Goal: Information Seeking & Learning: Understand process/instructions

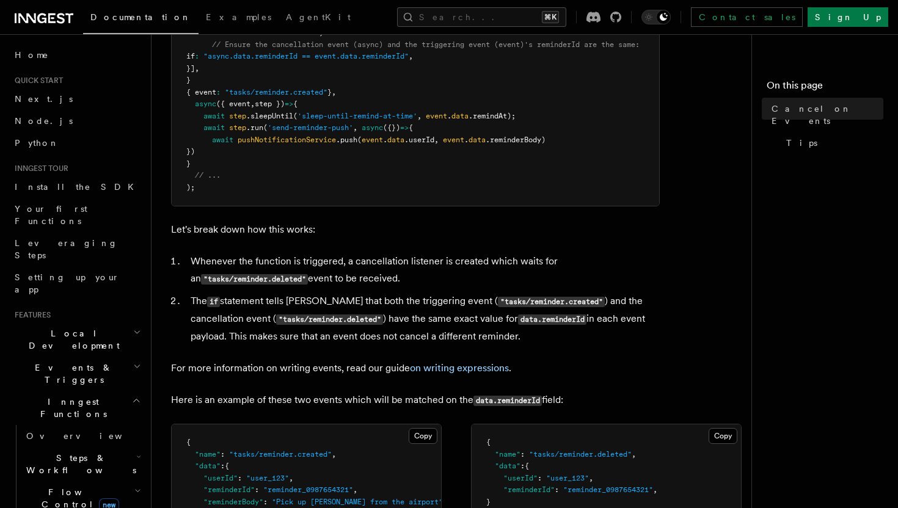
scroll to position [885, 0]
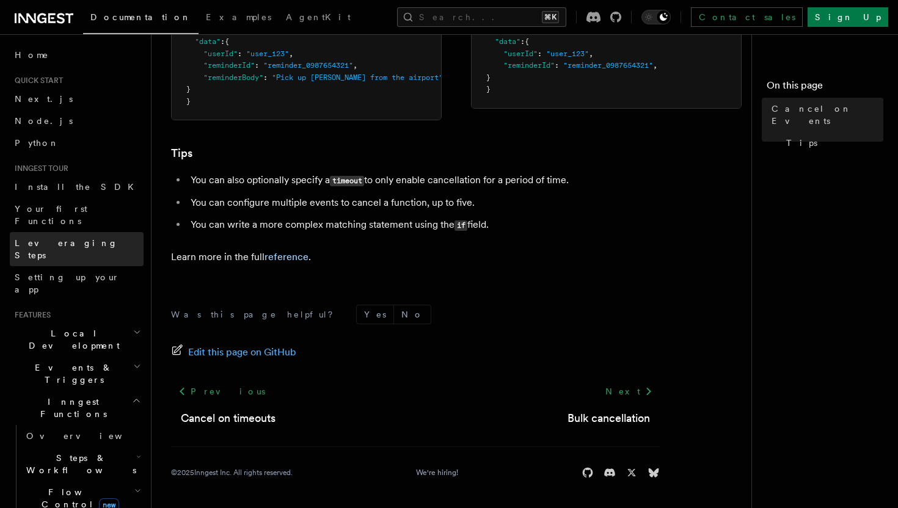
click at [75, 232] on link "Leveraging Steps" at bounding box center [77, 249] width 134 height 34
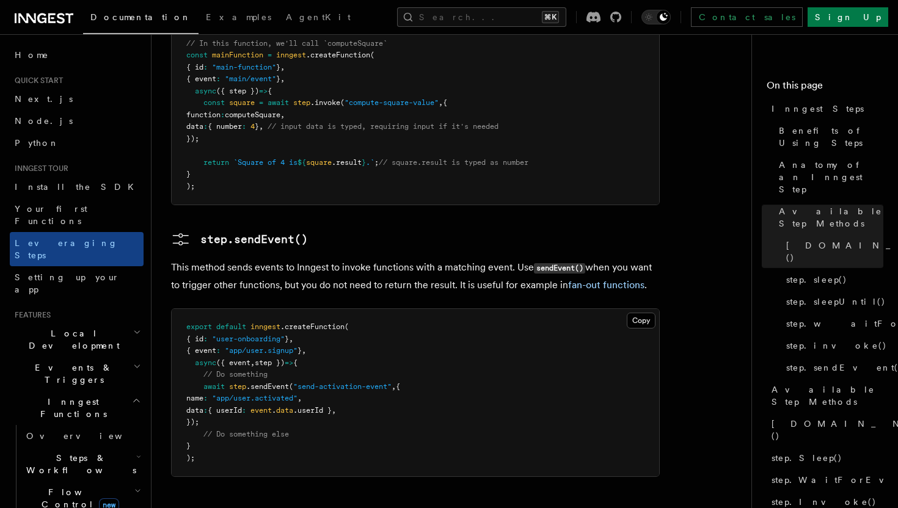
scroll to position [2716, 0]
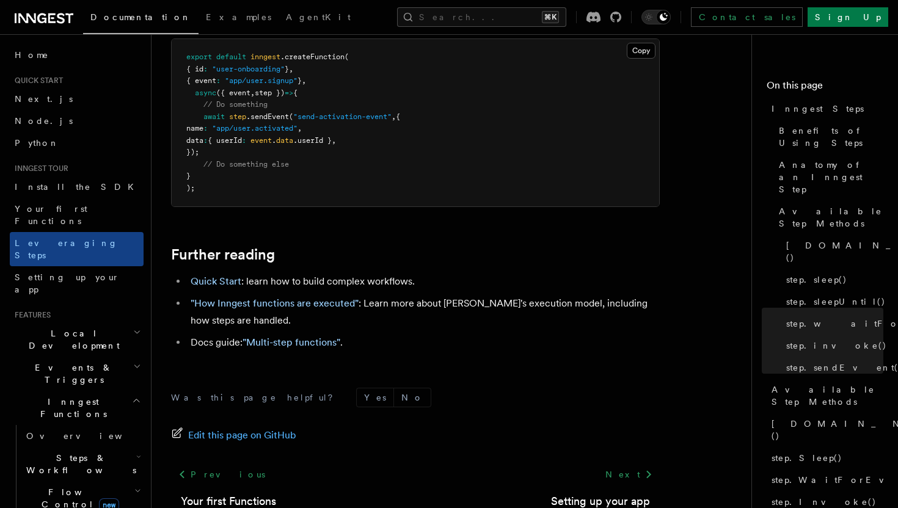
click at [318, 463] on div "Previous Your first Functions Next Setting up your app" at bounding box center [415, 486] width 488 height 46
click at [82, 266] on link "Setting up your app" at bounding box center [77, 283] width 134 height 34
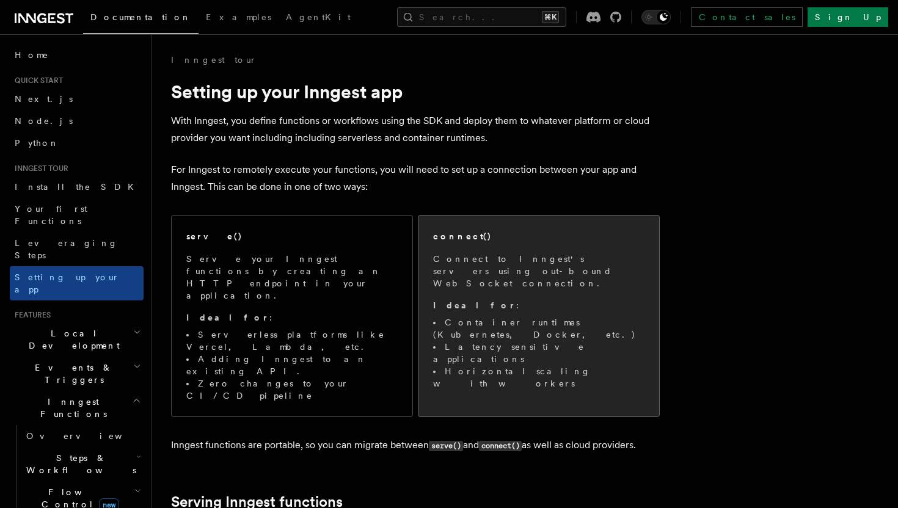
click at [466, 300] on span "Connect to Inngest's servers using out-bound WebSocket connection. Ideal for : …" at bounding box center [538, 321] width 211 height 137
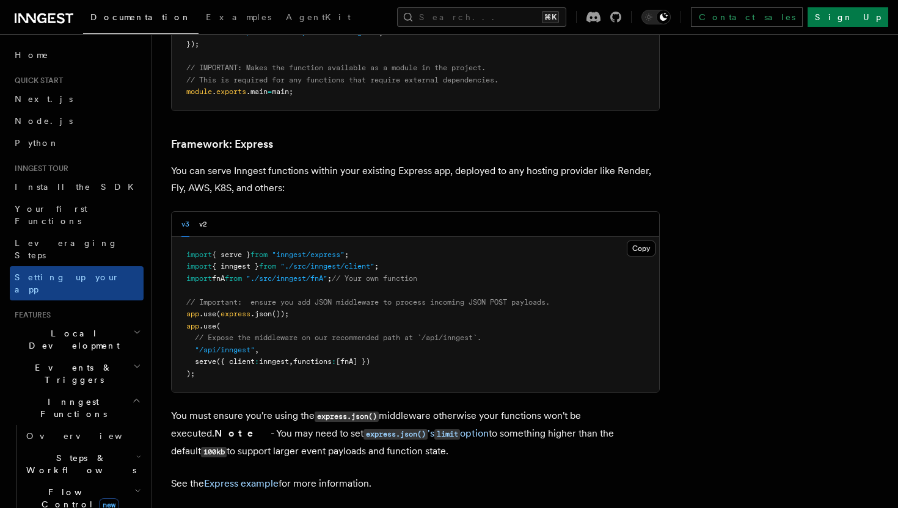
scroll to position [3217, 0]
